Goal: Task Accomplishment & Management: Complete application form

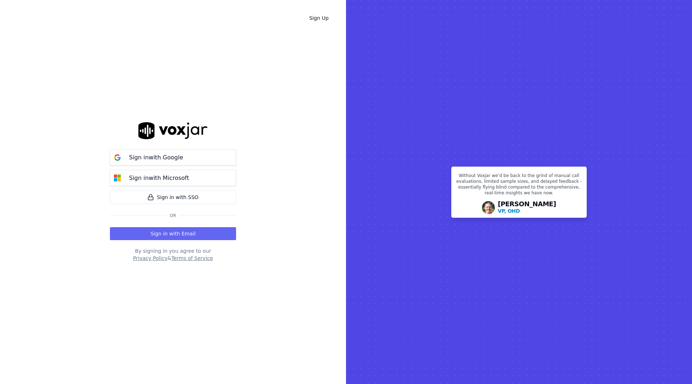
click at [154, 293] on div "Sign in with Google Sign in with Microsoft Sign in with SSO Or Sign in with Ema…" at bounding box center [173, 192] width 126 height 361
click at [147, 258] on button "Privacy Policy" at bounding box center [150, 257] width 34 height 7
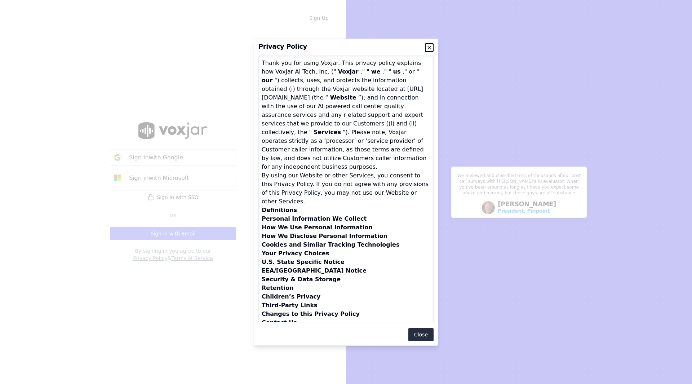
click at [430, 50] on icon "button" at bounding box center [429, 48] width 6 height 6
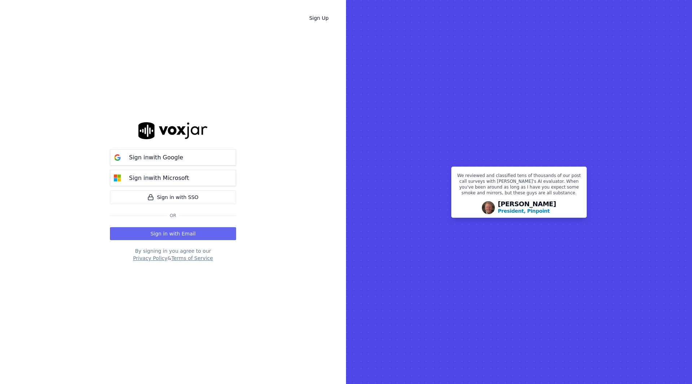
click at [171, 288] on div "Sign in with Google Sign in with Microsoft Sign in with SSO Or Sign in with Ema…" at bounding box center [173, 192] width 126 height 361
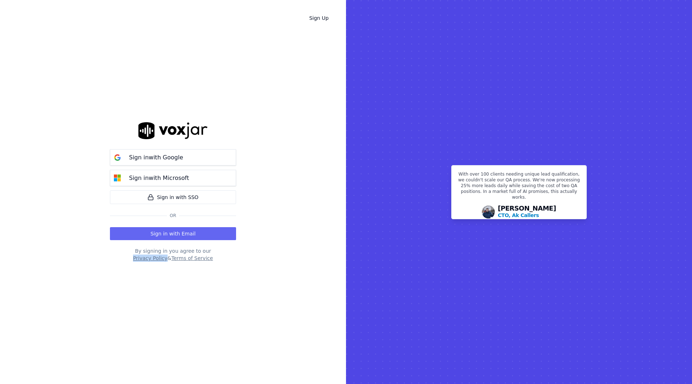
drag, startPoint x: 133, startPoint y: 260, endPoint x: 165, endPoint y: 260, distance: 32.4
click at [165, 260] on div "By signing in you agree to our Privacy Policy & Terms of Service" at bounding box center [173, 254] width 126 height 14
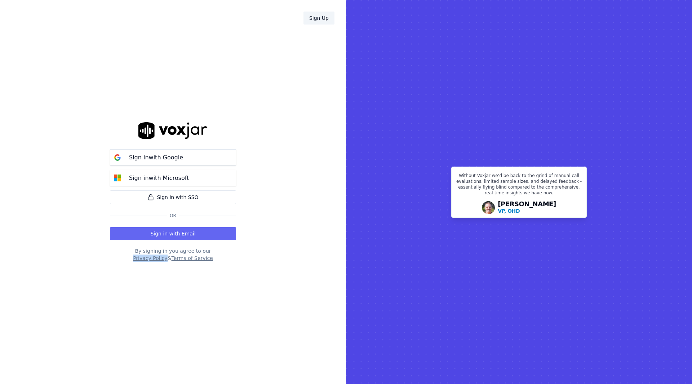
click at [325, 16] on link "Sign Up" at bounding box center [318, 18] width 31 height 13
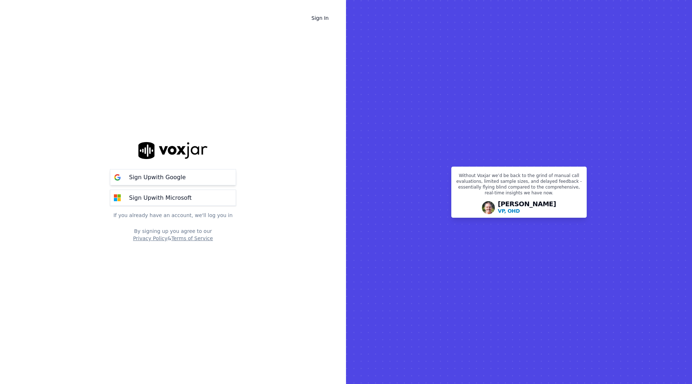
click at [197, 181] on button "Sign Up with Google" at bounding box center [173, 177] width 126 height 16
